Goal: Task Accomplishment & Management: Use online tool/utility

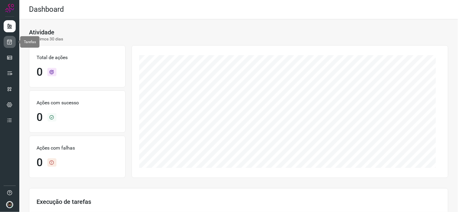
click at [14, 43] on link at bounding box center [10, 42] width 12 height 12
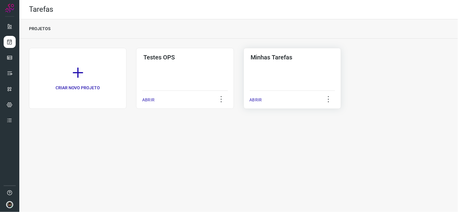
click at [282, 86] on div "Minhas Tarefas ABRIR" at bounding box center [291, 78] width 97 height 61
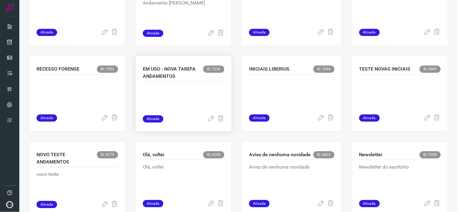
click at [189, 93] on p at bounding box center [183, 100] width 81 height 30
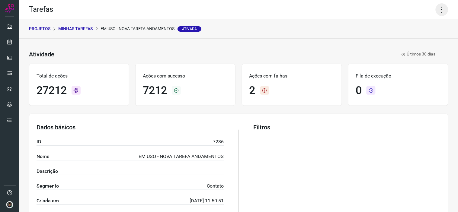
click at [438, 11] on icon at bounding box center [441, 9] width 13 height 13
click at [414, 38] on li "Executar" at bounding box center [415, 39] width 55 height 10
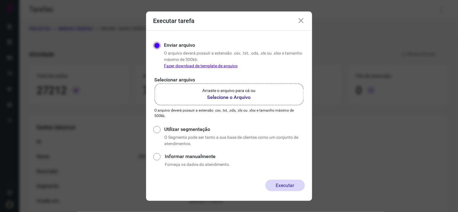
click at [239, 100] on b "Selecione o Arquivo" at bounding box center [228, 97] width 53 height 7
click at [0, 0] on input "Arraste o arquivo para cá ou Selecione o Arquivo" at bounding box center [0, 0] width 0 height 0
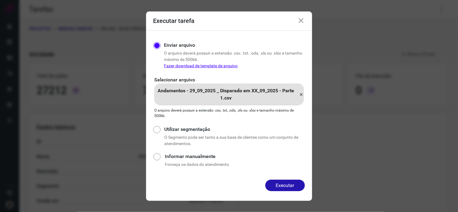
click at [283, 185] on button "Executar" at bounding box center [285, 185] width 40 height 11
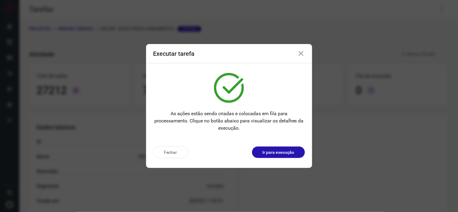
click at [297, 56] on icon at bounding box center [300, 53] width 7 height 7
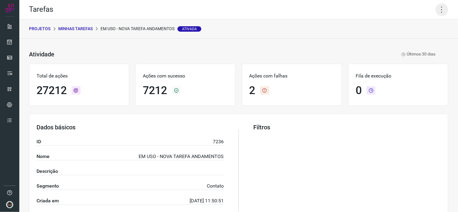
click at [441, 10] on icon at bounding box center [441, 9] width 13 height 13
click at [439, 9] on icon at bounding box center [441, 9] width 13 height 13
click at [435, 7] on icon at bounding box center [441, 9] width 13 height 13
click at [408, 38] on li "Executar" at bounding box center [415, 39] width 55 height 10
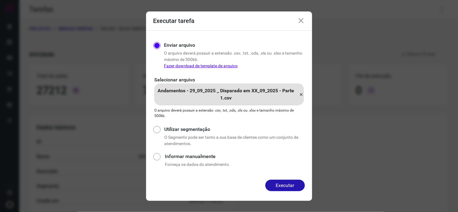
click at [300, 95] on icon at bounding box center [301, 94] width 5 height 7
click at [0, 0] on input "Andamentos - 29_09_2025 _ Disparado em XX_09_2025 - Parte 1.csv" at bounding box center [0, 0] width 0 height 0
click at [282, 186] on button "Executar" at bounding box center [285, 185] width 40 height 11
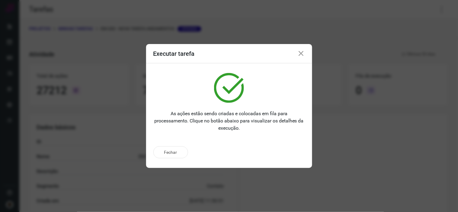
click at [300, 53] on icon at bounding box center [300, 53] width 7 height 7
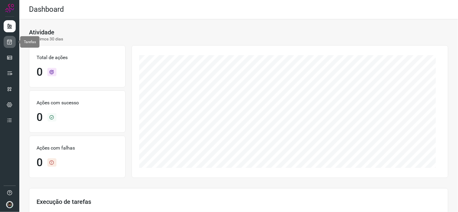
click at [12, 42] on icon at bounding box center [10, 42] width 6 height 6
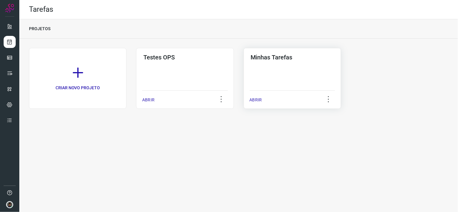
click at [292, 71] on div "Minhas Tarefas ABRIR" at bounding box center [291, 78] width 97 height 61
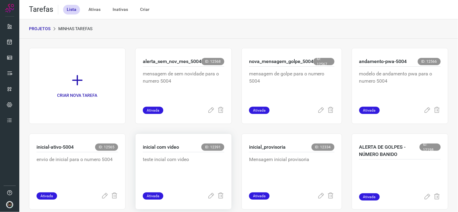
scroll to position [455, 0]
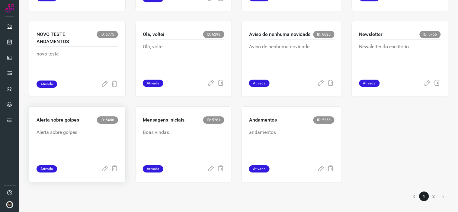
click at [92, 159] on div "Alerta sobre golpes" at bounding box center [76, 145] width 81 height 40
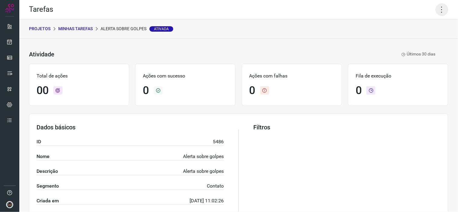
click at [435, 11] on icon at bounding box center [441, 9] width 13 height 13
click at [395, 44] on li "Executar" at bounding box center [415, 39] width 55 height 10
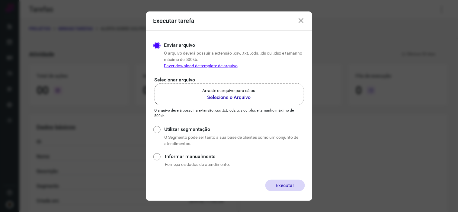
click at [224, 92] on p "Arraste o arquivo para cá ou" at bounding box center [228, 90] width 53 height 6
click at [0, 0] on input "Arraste o arquivo para cá ou Selecione o Arquivo" at bounding box center [0, 0] width 0 height 0
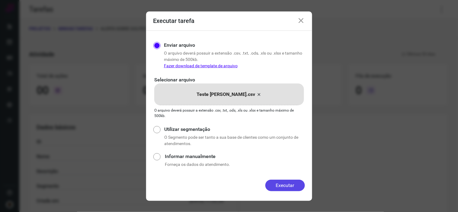
click at [293, 185] on button "Executar" at bounding box center [285, 185] width 40 height 11
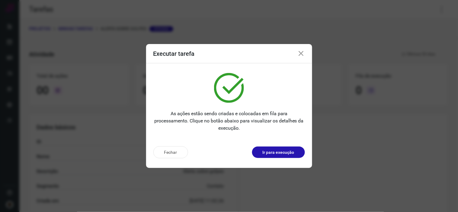
click at [300, 52] on icon at bounding box center [300, 53] width 7 height 7
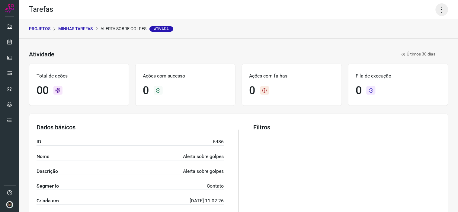
click at [438, 7] on icon at bounding box center [441, 9] width 13 height 13
click at [416, 37] on li "Executar" at bounding box center [415, 39] width 55 height 10
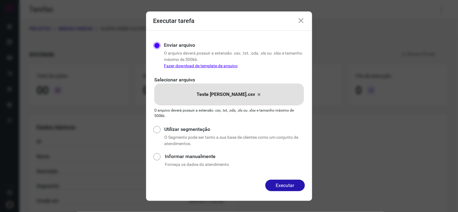
click at [256, 94] on icon at bounding box center [258, 94] width 5 height 7
click at [0, 0] on input "Teste golpe conrado.csv" at bounding box center [0, 0] width 0 height 0
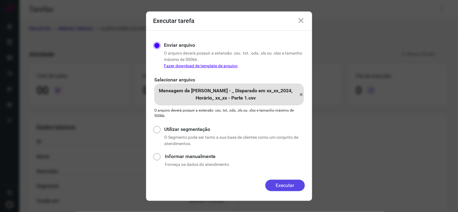
click at [279, 183] on button "Executar" at bounding box center [285, 185] width 40 height 11
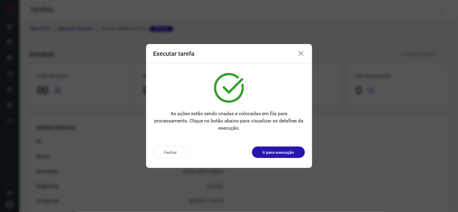
click at [299, 53] on icon at bounding box center [300, 53] width 7 height 7
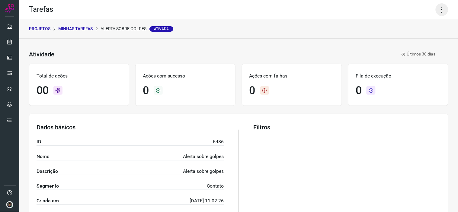
click at [435, 12] on icon at bounding box center [441, 9] width 13 height 13
click at [403, 40] on li "Executar" at bounding box center [415, 39] width 55 height 10
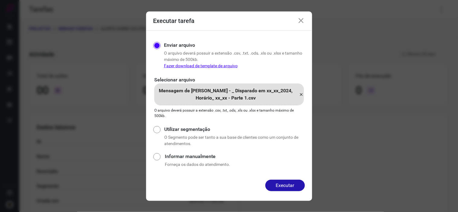
click at [300, 93] on icon at bounding box center [301, 94] width 5 height 7
click at [0, 0] on input "Mensagem de Golpe Conrado Lopes - _ Disparado em xx_xx_2024, Horário_ xx_xx - P…" at bounding box center [0, 0] width 0 height 0
click at [286, 188] on button "Executar" at bounding box center [285, 185] width 40 height 11
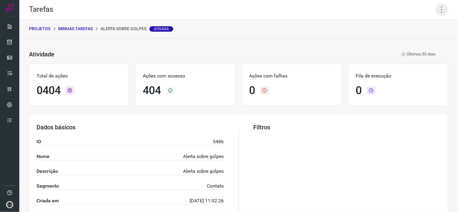
click at [440, 12] on icon at bounding box center [441, 9] width 13 height 13
click at [425, 36] on li "Executar" at bounding box center [415, 39] width 55 height 10
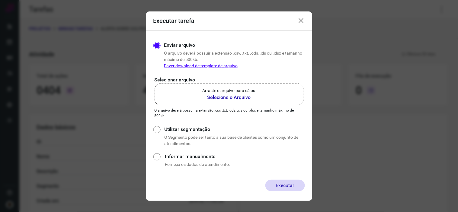
click at [267, 98] on label "Arraste o arquivo para cá ou Selecione o Arquivo" at bounding box center [228, 95] width 149 height 22
click at [0, 0] on input "Arraste o arquivo para cá ou Selecione o Arquivo" at bounding box center [0, 0] width 0 height 0
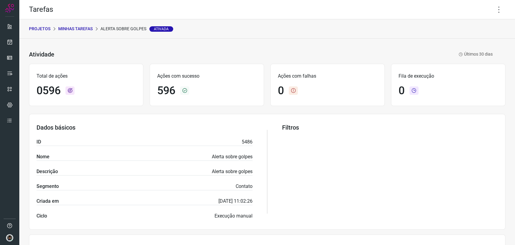
click at [76, 29] on p "Minhas Tarefas" at bounding box center [75, 29] width 34 height 6
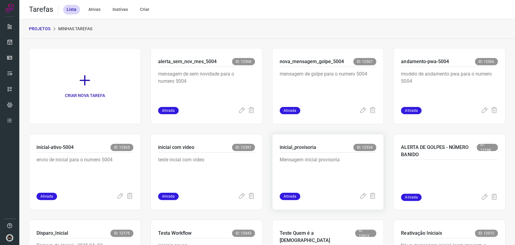
click at [296, 169] on p "Mensagem inicial provisoria" at bounding box center [325, 171] width 90 height 30
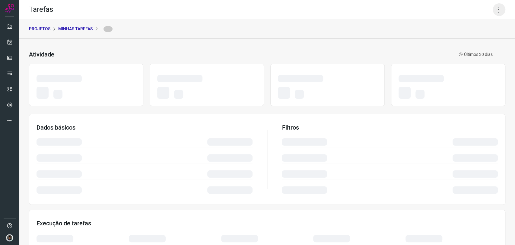
click at [492, 7] on icon at bounding box center [498, 9] width 13 height 13
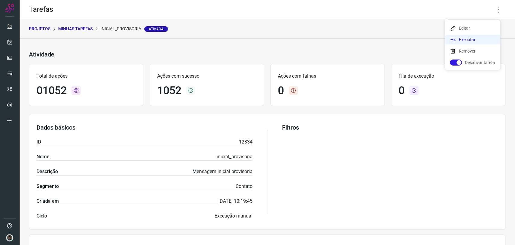
click at [462, 43] on li "Executar" at bounding box center [472, 40] width 55 height 10
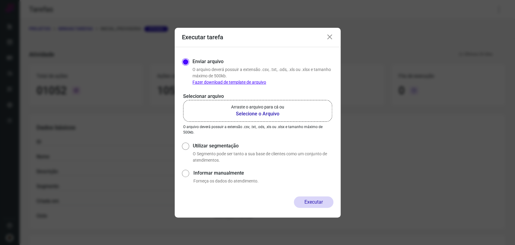
click at [251, 123] on div "Selecionar arquivo Arraste o arquivo para cá ou Selecione o Arquivo Arraste o a…" at bounding box center [257, 114] width 151 height 42
click at [254, 114] on b "Selecione o Arquivo" at bounding box center [257, 113] width 53 height 7
click at [0, 0] on input "Arraste o arquivo para cá ou Selecione o Arquivo" at bounding box center [0, 0] width 0 height 0
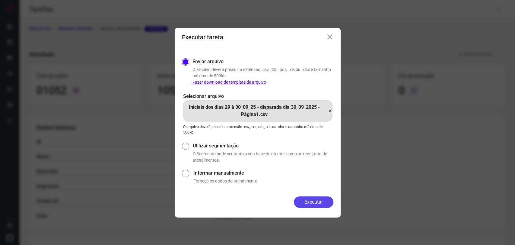
click at [308, 200] on button "Executar" at bounding box center [314, 201] width 40 height 11
